Goal: Transaction & Acquisition: Download file/media

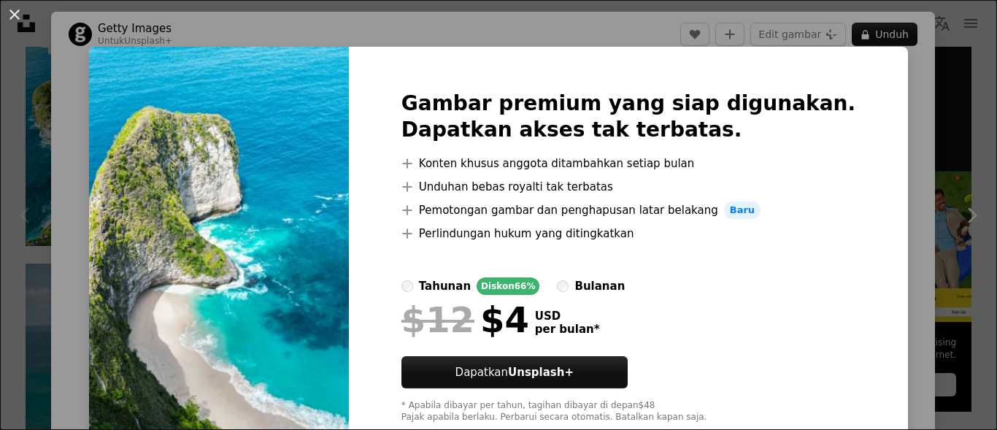
scroll to position [58, 0]
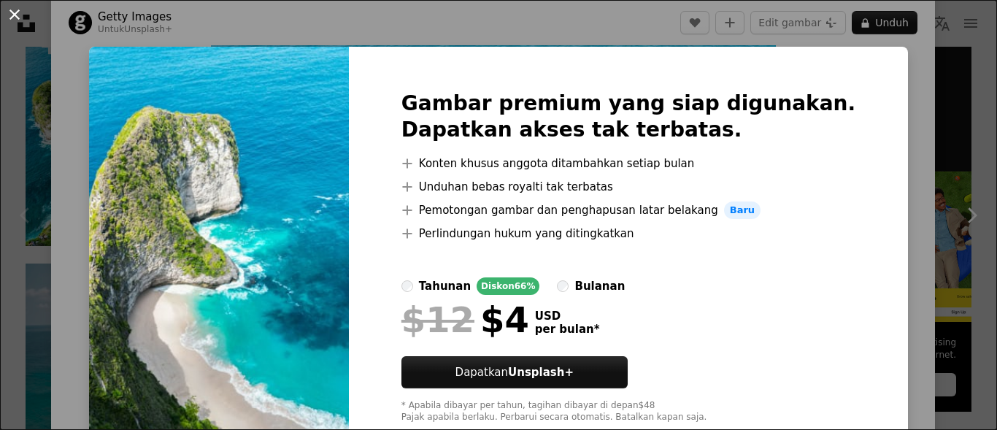
click at [15, 17] on button "An X shape" at bounding box center [15, 15] width 18 height 18
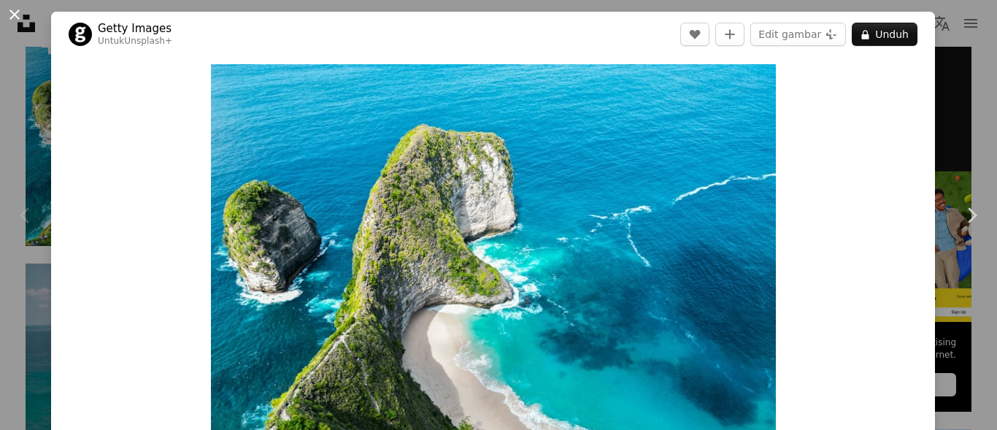
click at [16, 6] on button "An X shape" at bounding box center [15, 15] width 18 height 18
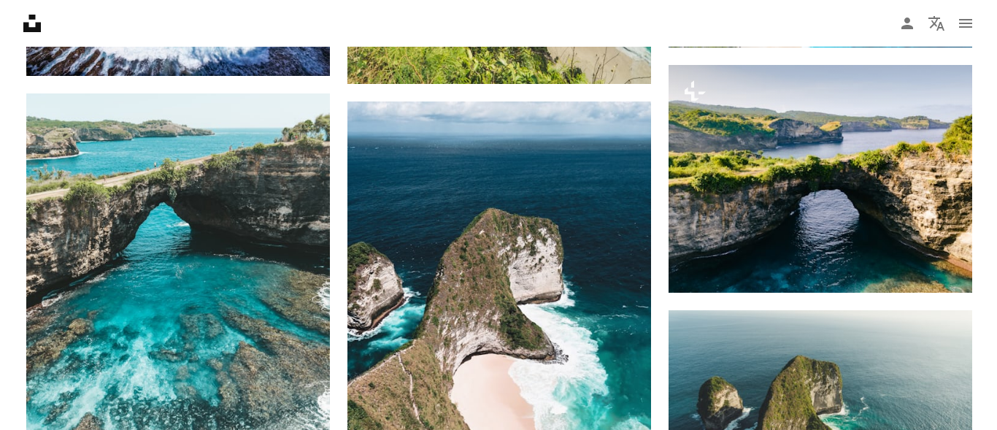
scroll to position [1060, 0]
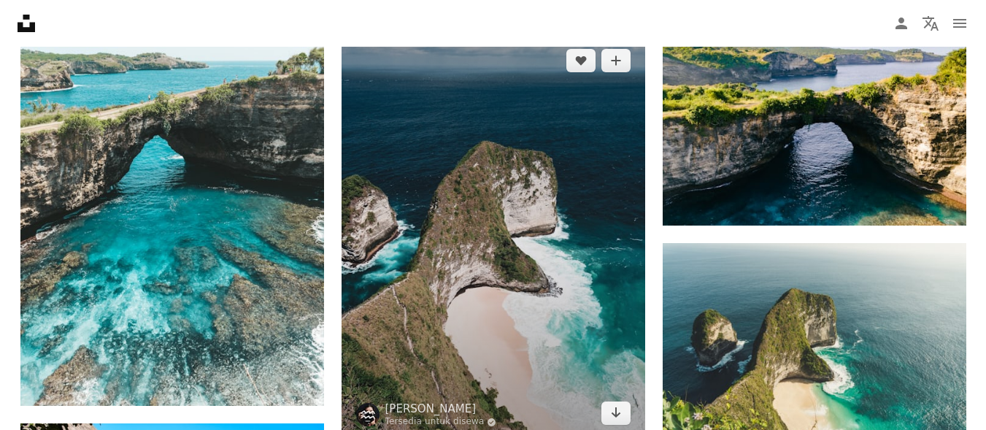
click at [548, 230] on img at bounding box center [494, 236] width 304 height 405
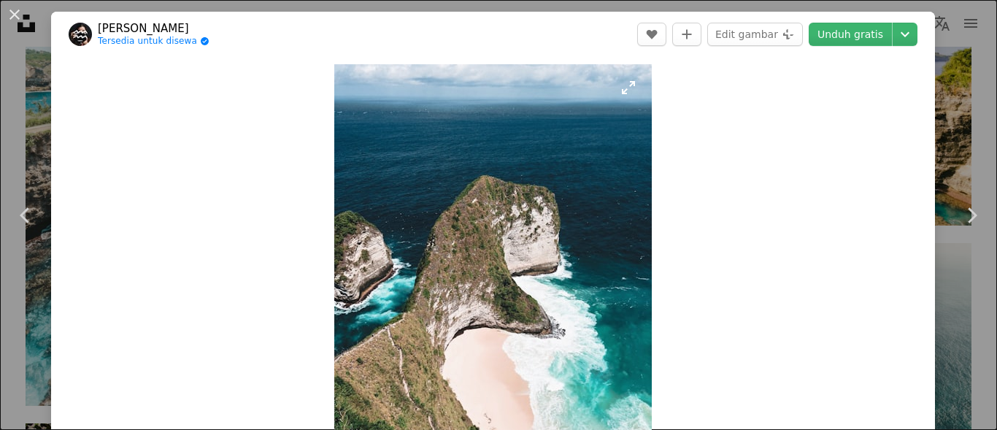
click at [548, 230] on img "Perbesar pada gambar ini" at bounding box center [492, 275] width 317 height 423
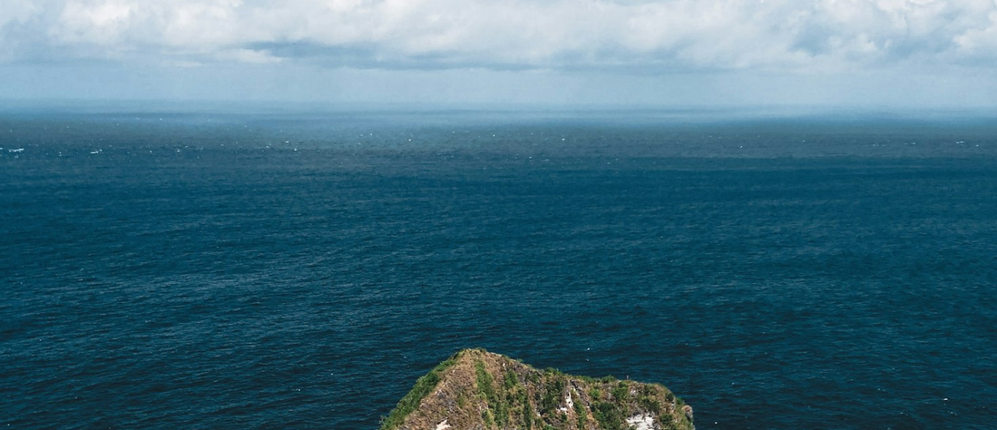
scroll to position [436, 0]
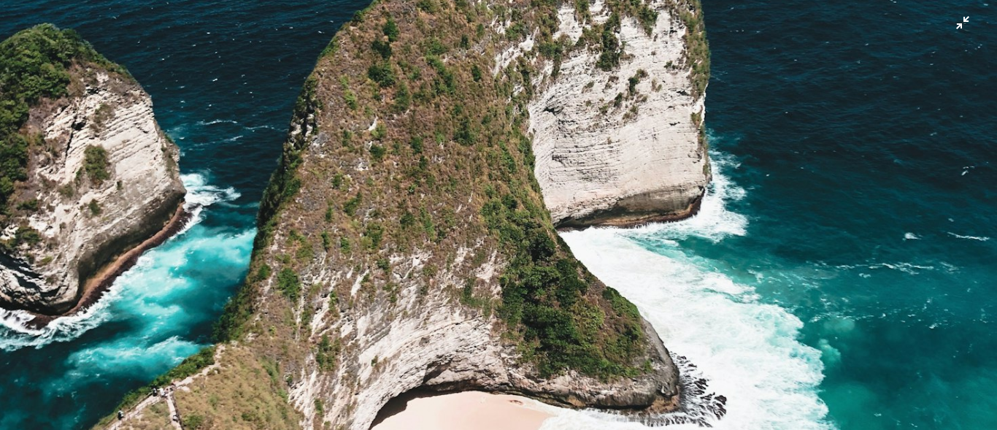
click at [548, 230] on img "Perkecil pada gambar ini" at bounding box center [498, 228] width 998 height 1331
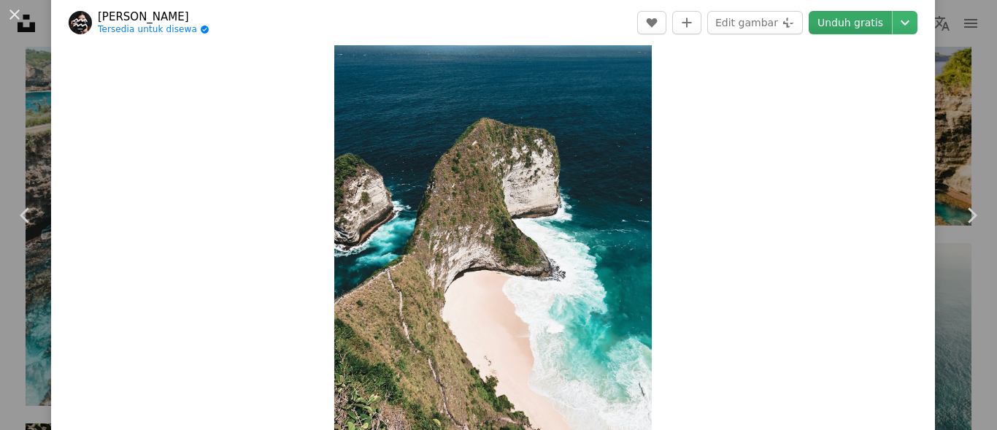
click at [849, 23] on link "Unduh gratis" at bounding box center [850, 22] width 83 height 23
